Goal: Information Seeking & Learning: Learn about a topic

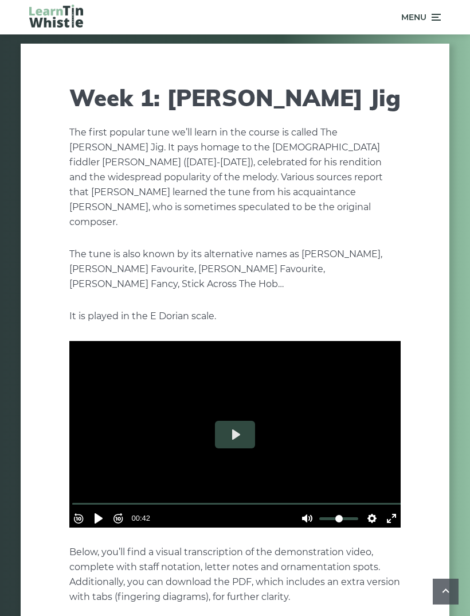
scroll to position [1030, 0]
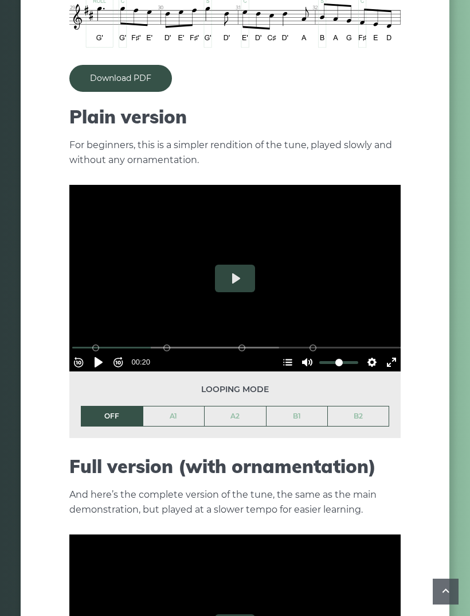
click at [343, 561] on div at bounding box center [235, 627] width 332 height 186
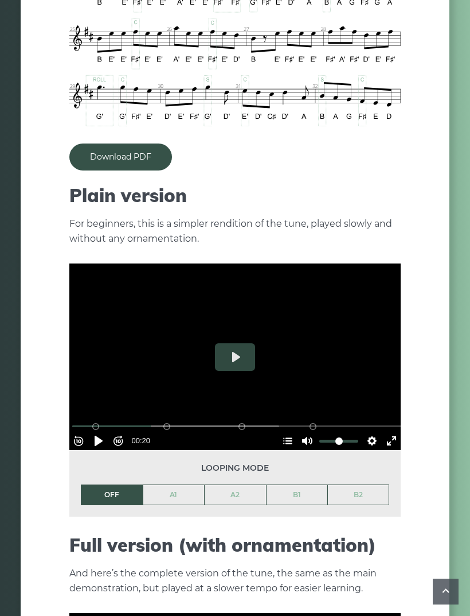
scroll to position [953, 0]
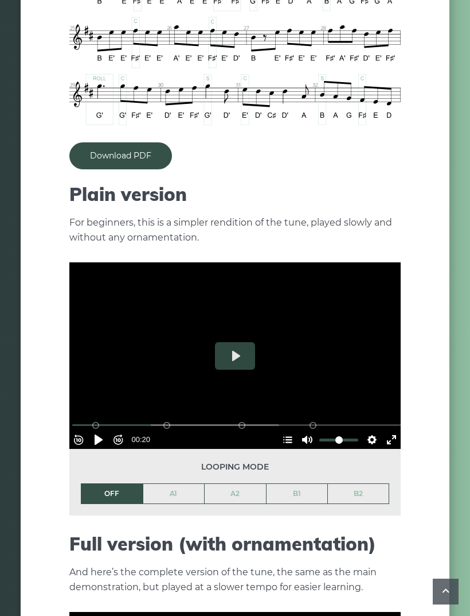
click at [108, 430] on button "Pause Play" at bounding box center [99, 439] width 18 height 18
type input "*****"
type input "****"
type input "*****"
type input "*"
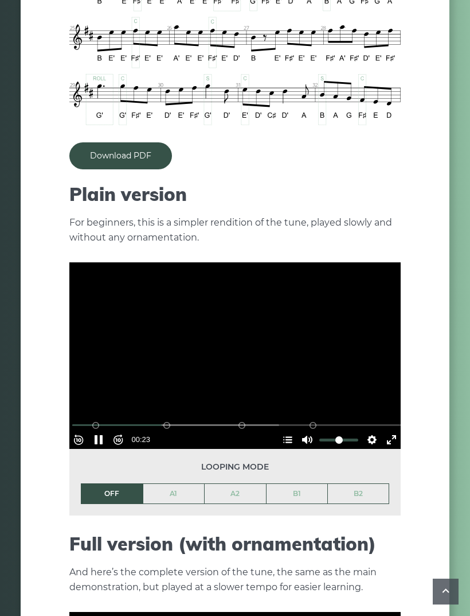
type input "*****"
type input "*"
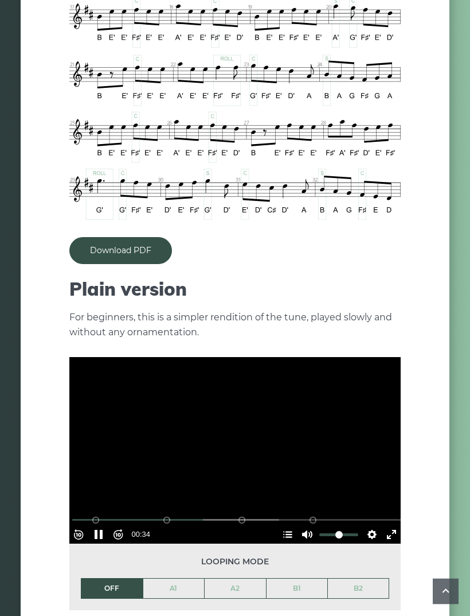
scroll to position [858, 0]
click at [211, 418] on div at bounding box center [235, 450] width 332 height 186
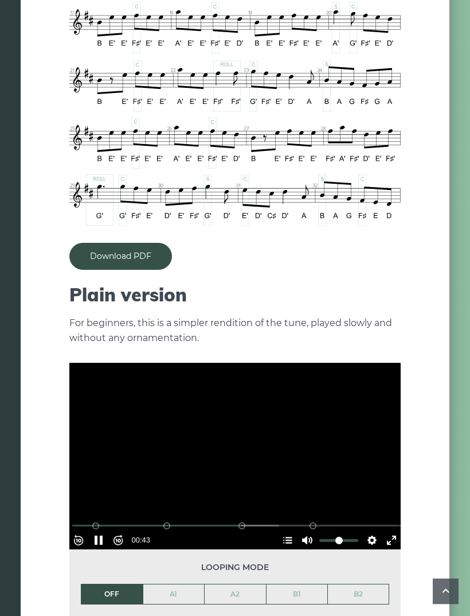
scroll to position [852, 0]
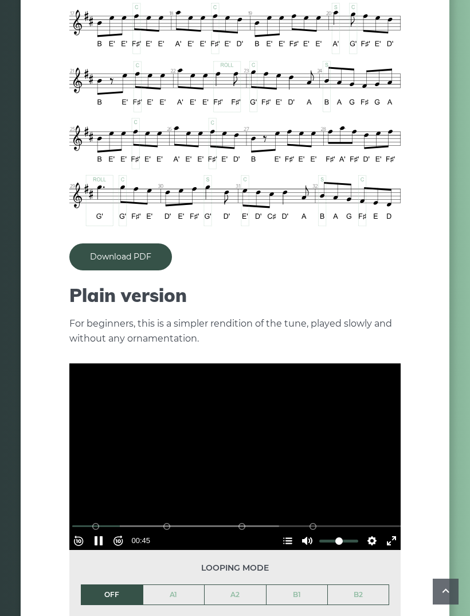
click at [104, 520] on input "Seek" at bounding box center [237, 525] width 330 height 11
type input "***"
click at [96, 520] on input "Seek" at bounding box center [237, 525] width 330 height 11
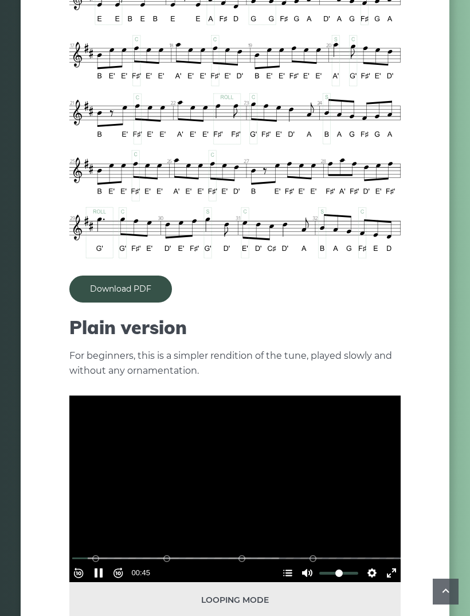
scroll to position [827, 0]
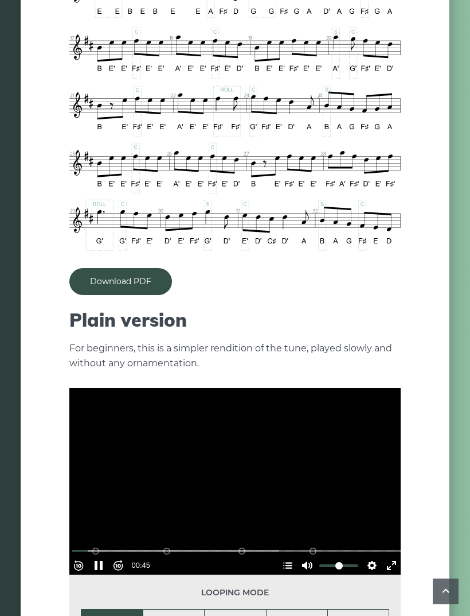
click at [99, 557] on button "Pause Play" at bounding box center [99, 566] width 18 height 18
click at [106, 556] on button "Pause Play" at bounding box center [99, 565] width 18 height 18
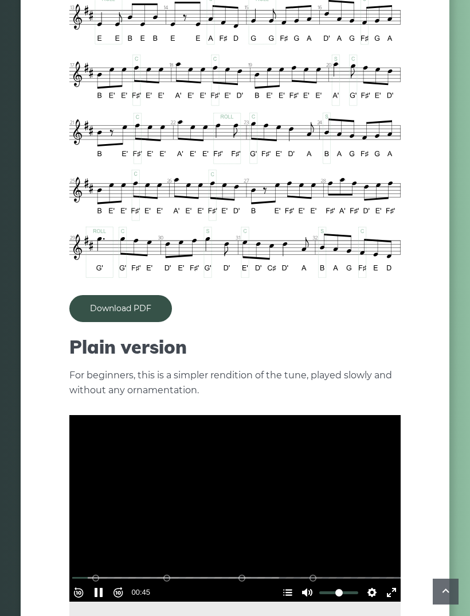
scroll to position [804, 0]
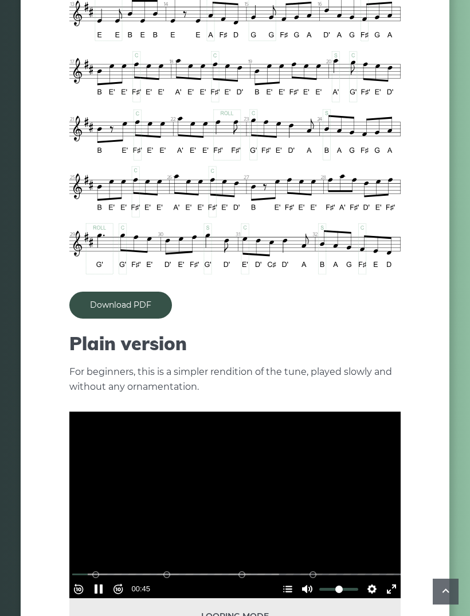
click at [108, 579] on button "Pause Play" at bounding box center [99, 588] width 18 height 18
click at [240, 491] on button "Play" at bounding box center [235, 505] width 40 height 28
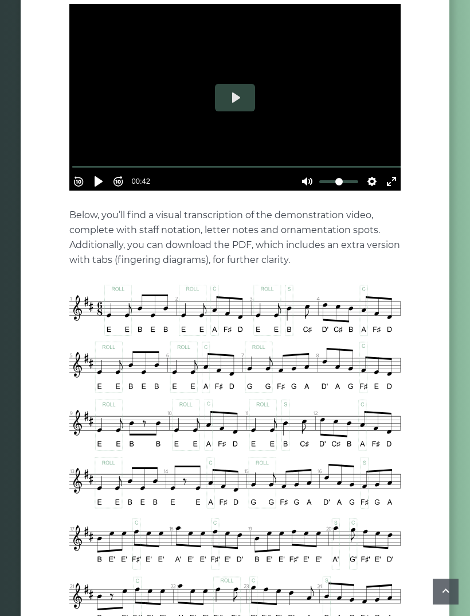
scroll to position [331, 0]
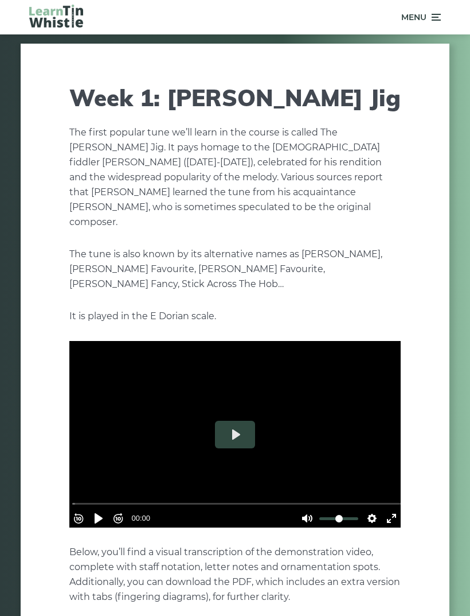
scroll to position [841, 0]
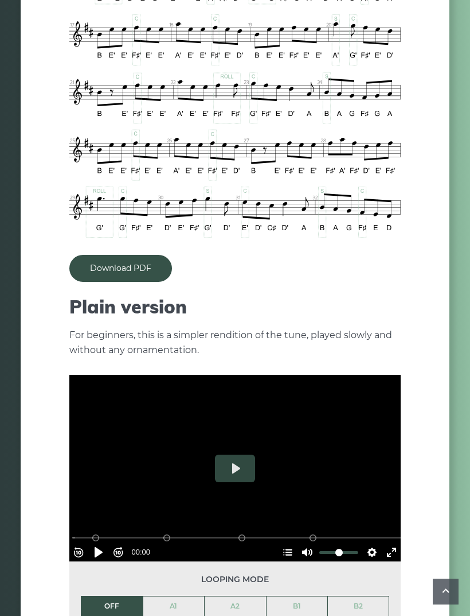
click at [240, 455] on button "Play" at bounding box center [235, 468] width 40 height 28
type input "*****"
type input "*"
type input "*****"
type input "*"
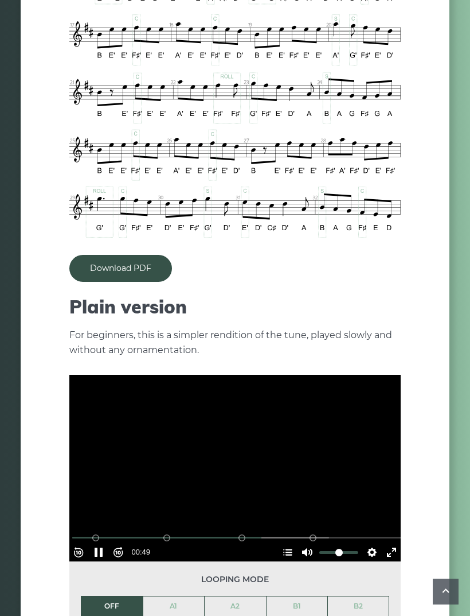
type input "*****"
type input "*"
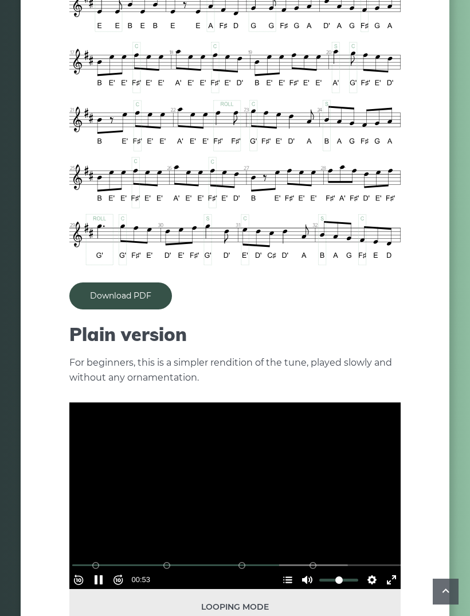
scroll to position [814, 0]
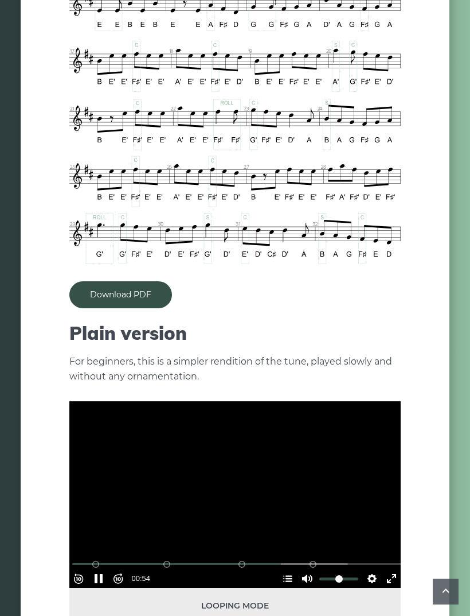
click at [88, 569] on button "Rewind 10s" at bounding box center [78, 578] width 18 height 18
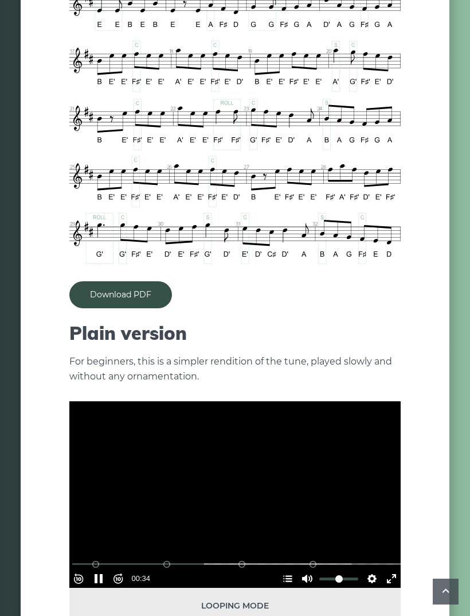
click at [88, 569] on button "Rewind 10s" at bounding box center [78, 578] width 18 height 18
click at [96, 569] on button "Pause Play" at bounding box center [99, 578] width 18 height 18
click at [95, 569] on button "Pause Play" at bounding box center [99, 578] width 18 height 18
click at [98, 569] on button "Pause Play" at bounding box center [99, 578] width 18 height 18
click at [97, 569] on button "Pause Play" at bounding box center [99, 578] width 18 height 18
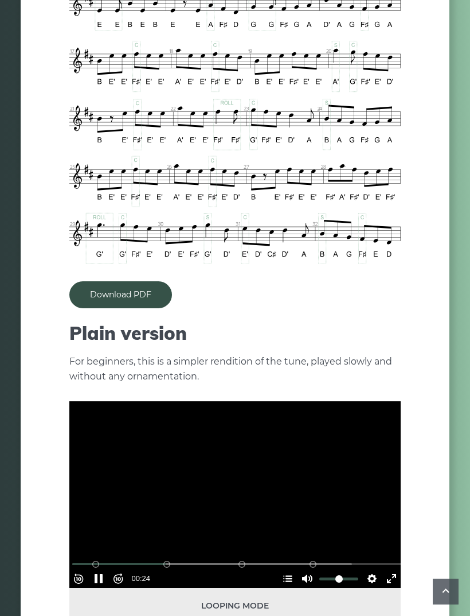
click at [96, 569] on button "Pause Play" at bounding box center [99, 578] width 18 height 18
click at [95, 569] on button "Pause Play" at bounding box center [99, 578] width 18 height 18
type input "*****"
click at [87, 569] on button "Rewind 10s" at bounding box center [78, 578] width 18 height 18
click at [86, 569] on button "Rewind 10s" at bounding box center [78, 578] width 18 height 18
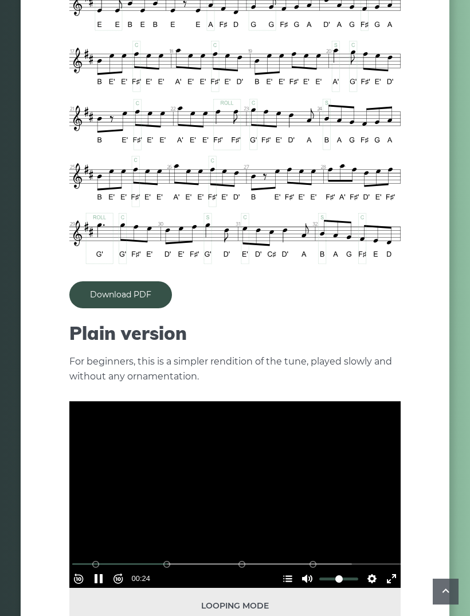
click at [84, 569] on button "Rewind 10s" at bounding box center [78, 578] width 18 height 18
click at [81, 569] on button "Rewind 10s" at bounding box center [78, 578] width 18 height 18
click at [83, 569] on button "Rewind 10s" at bounding box center [78, 578] width 18 height 18
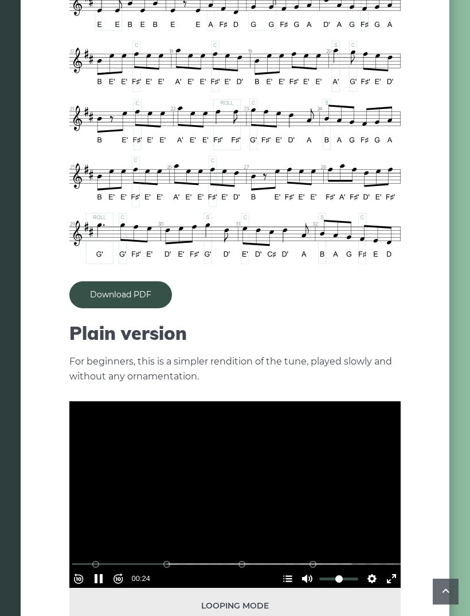
click at [83, 569] on button "Rewind 10s" at bounding box center [78, 578] width 18 height 18
click at [81, 569] on button "Rewind 10s" at bounding box center [78, 578] width 18 height 18
click at [84, 569] on button "Rewind 10s" at bounding box center [78, 578] width 18 height 18
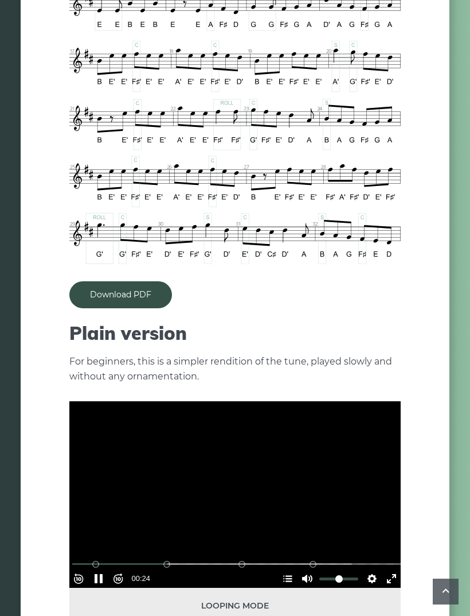
click at [105, 569] on button "Pause Play" at bounding box center [99, 578] width 18 height 18
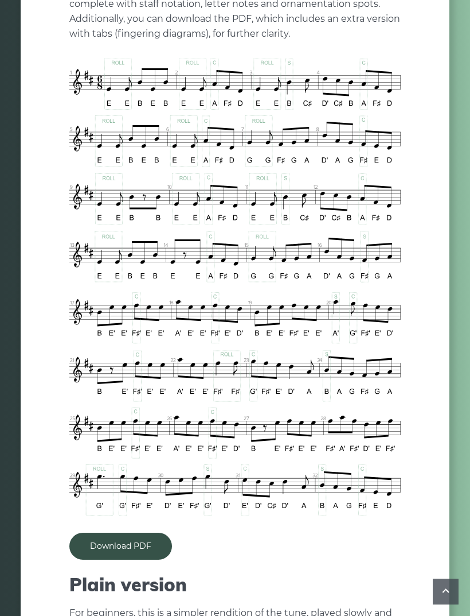
scroll to position [561, 0]
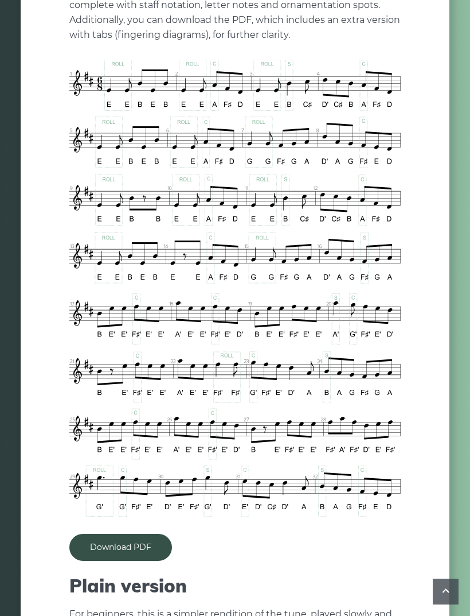
click at [116, 534] on link "Download PDF" at bounding box center [120, 547] width 103 height 27
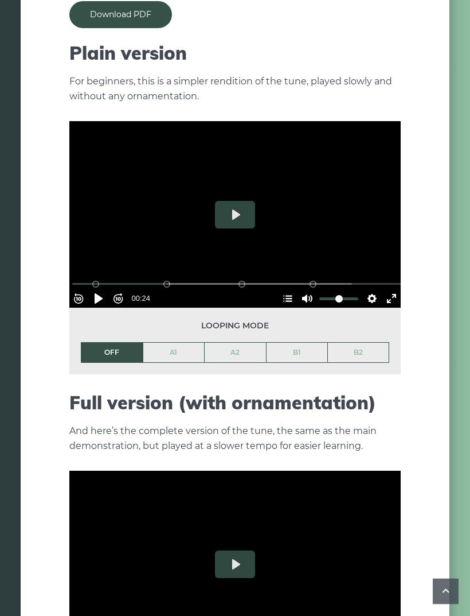
scroll to position [1112, 0]
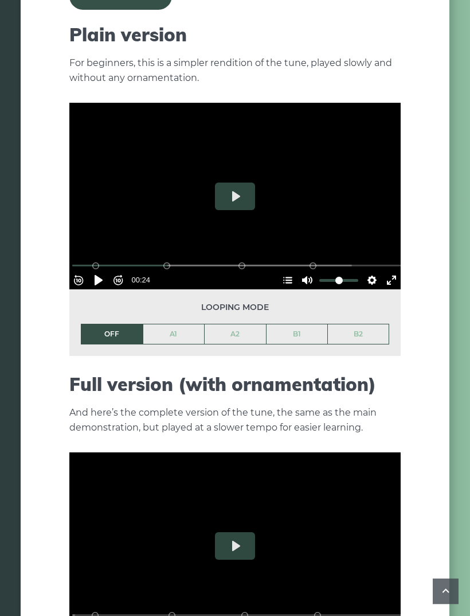
click at [108, 271] on button "Pause Play" at bounding box center [99, 280] width 18 height 18
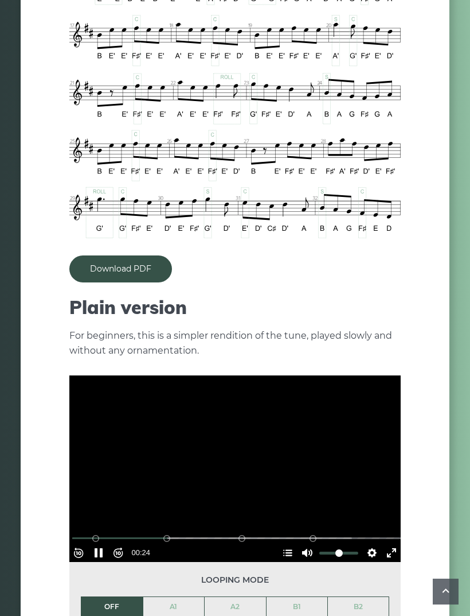
scroll to position [767, 0]
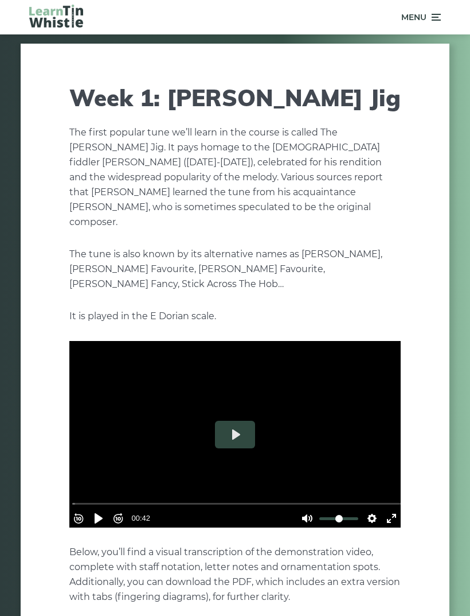
click at [431, 11] on icon at bounding box center [435, 17] width 11 height 14
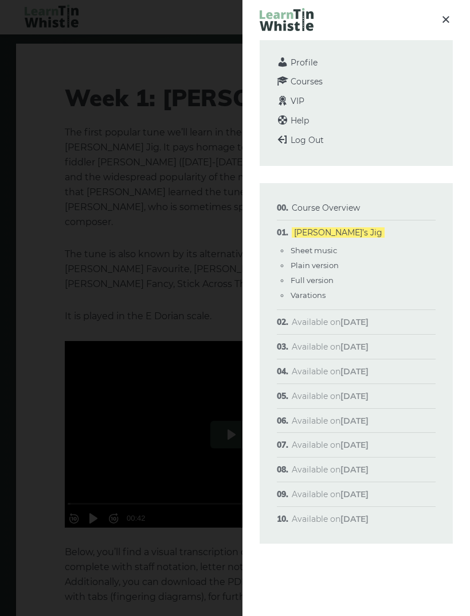
click at [334, 321] on span "Available on Sep 16th" at bounding box center [330, 322] width 77 height 10
click at [338, 207] on link "Course Overview" at bounding box center [326, 208] width 68 height 10
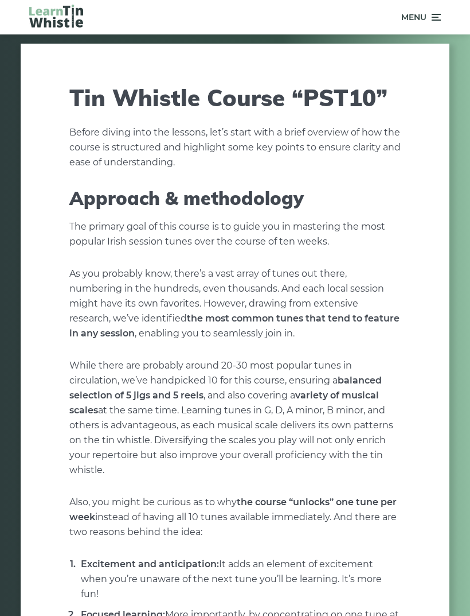
click at [428, 28] on span "Menu" at bounding box center [422, 17] width 40 height 29
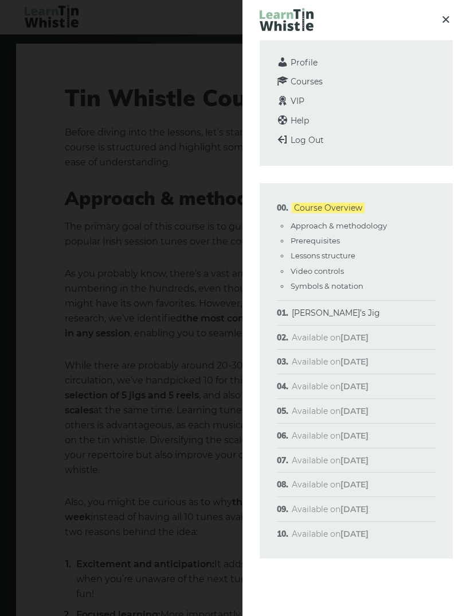
click at [347, 208] on link "Course Overview" at bounding box center [328, 208] width 73 height 10
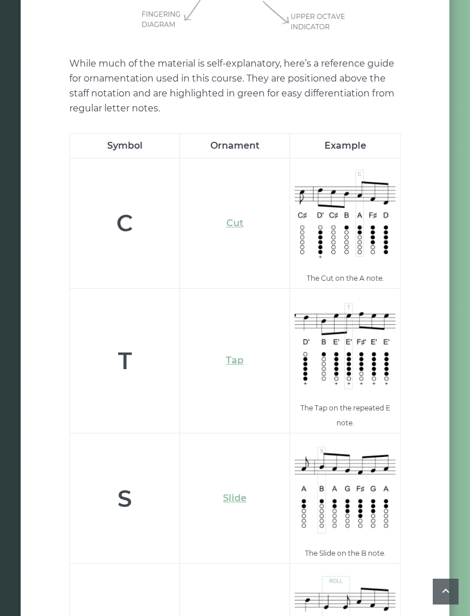
scroll to position [3408, 0]
click at [237, 217] on link "Cut" at bounding box center [235, 222] width 17 height 11
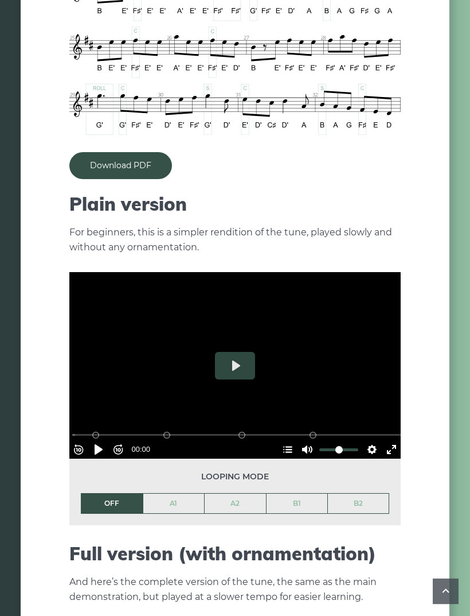
click at [244, 353] on button "Play" at bounding box center [235, 366] width 40 height 28
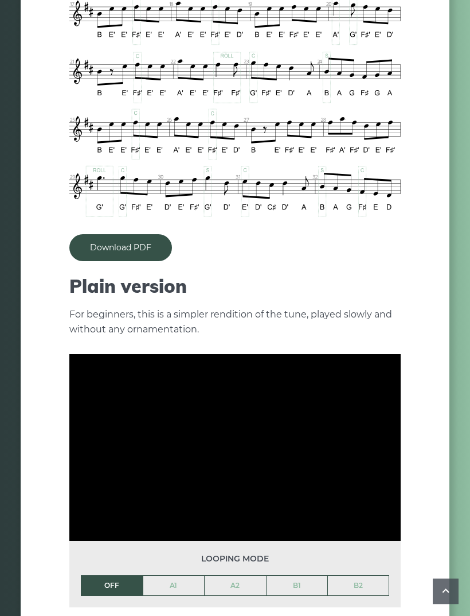
scroll to position [862, 0]
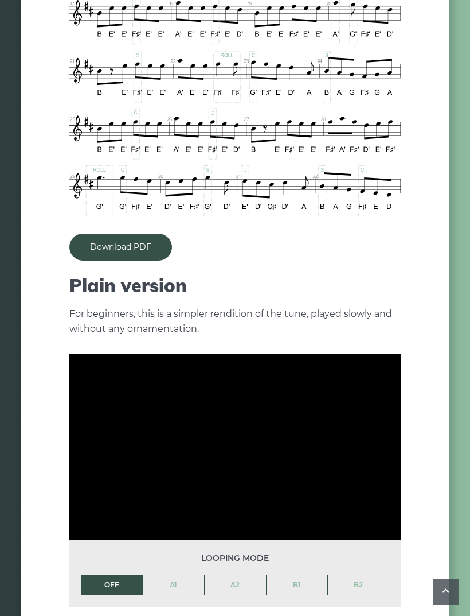
click at [120, 574] on li "OFF" at bounding box center [112, 584] width 62 height 21
click at [180, 575] on link "A1" at bounding box center [173, 585] width 61 height 20
click at [126, 575] on link "OFF" at bounding box center [111, 585] width 61 height 20
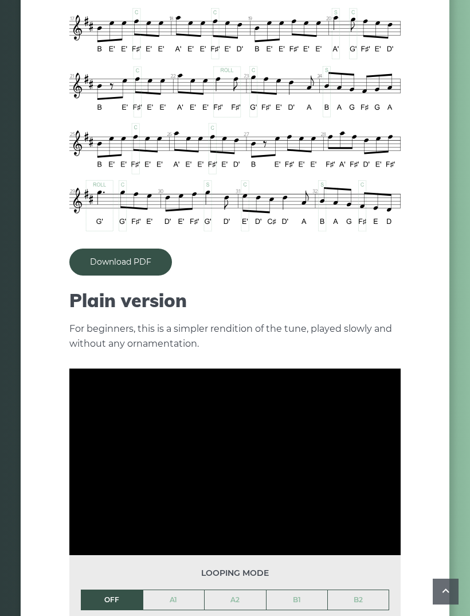
scroll to position [847, 0]
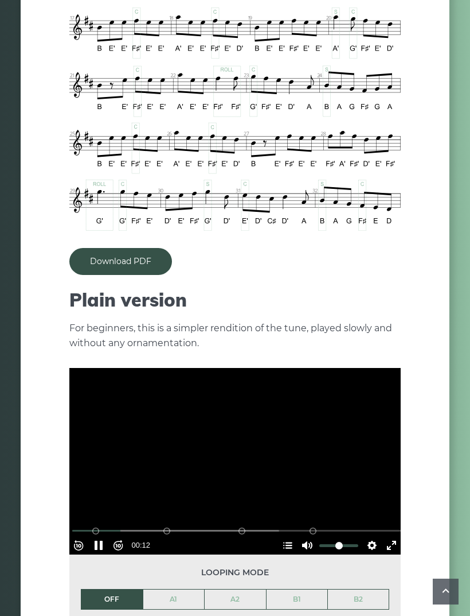
click at [108, 536] on button "Pause Play" at bounding box center [99, 545] width 18 height 18
type input "*****"
